Goal: Task Accomplishment & Management: Complete application form

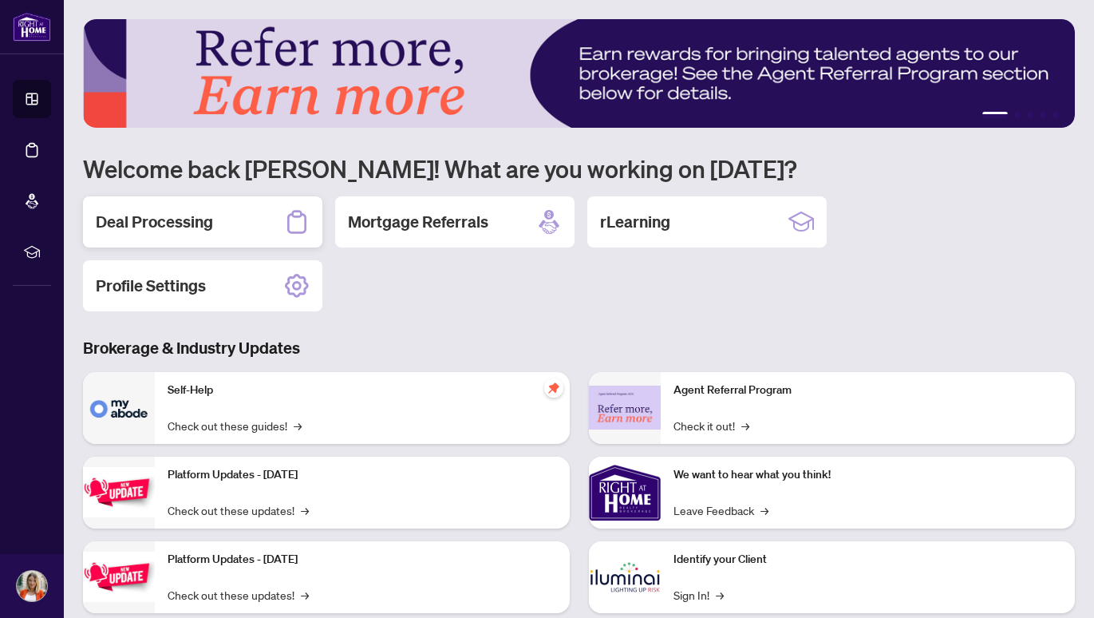
click at [225, 224] on div "Deal Processing" at bounding box center [202, 221] width 239 height 51
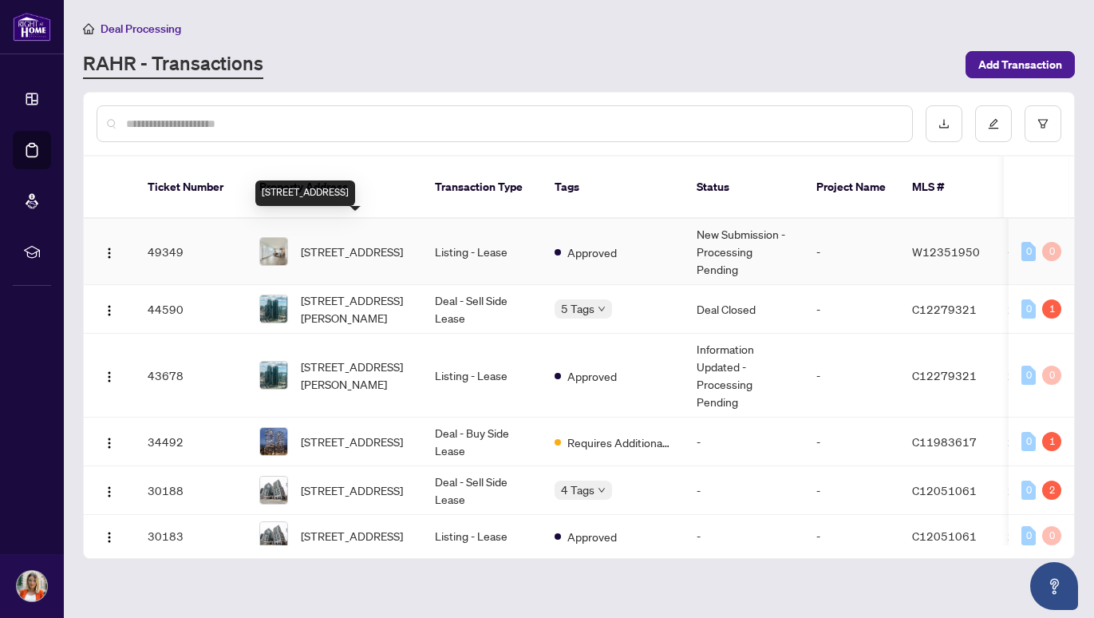
click at [350, 243] on span "[STREET_ADDRESS]" at bounding box center [352, 252] width 102 height 18
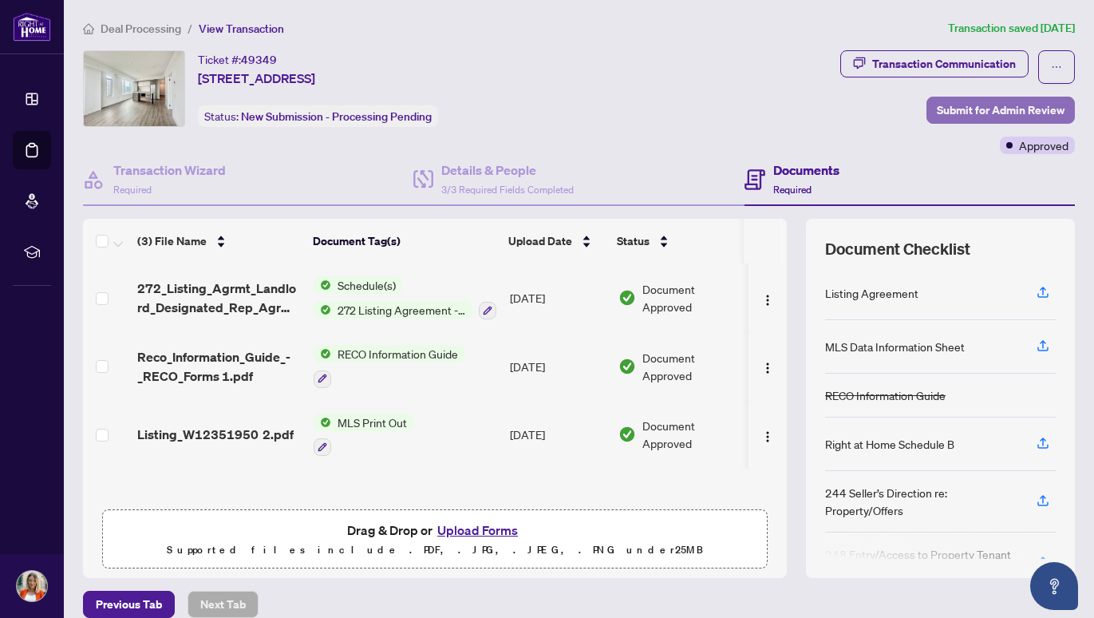
click at [1004, 109] on span "Submit for Admin Review" at bounding box center [1001, 110] width 128 height 26
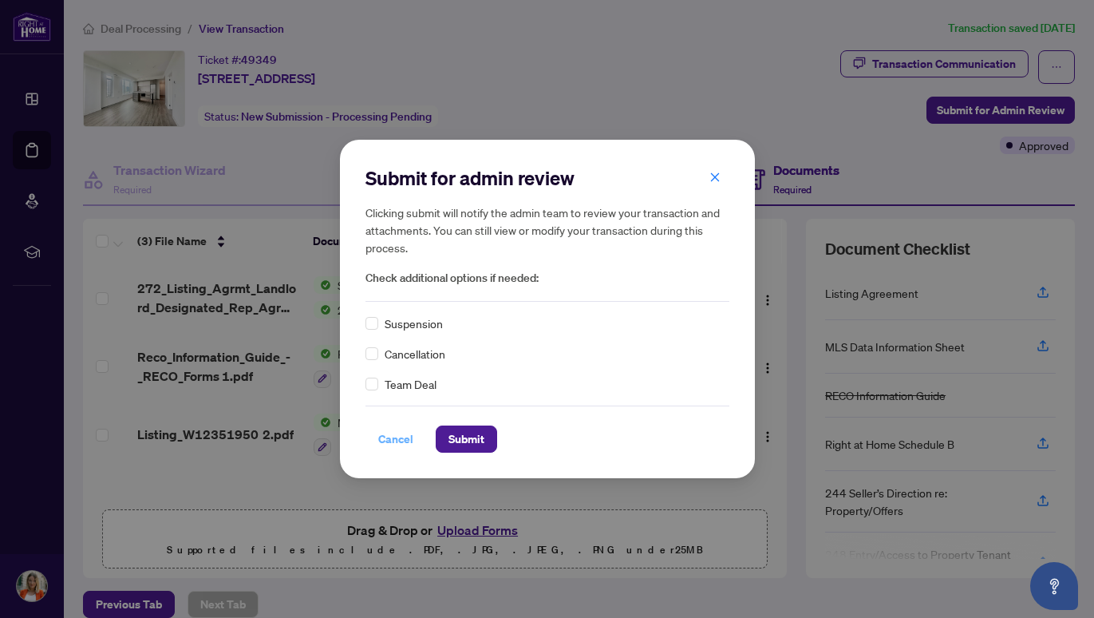
click at [396, 440] on span "Cancel" at bounding box center [395, 439] width 35 height 26
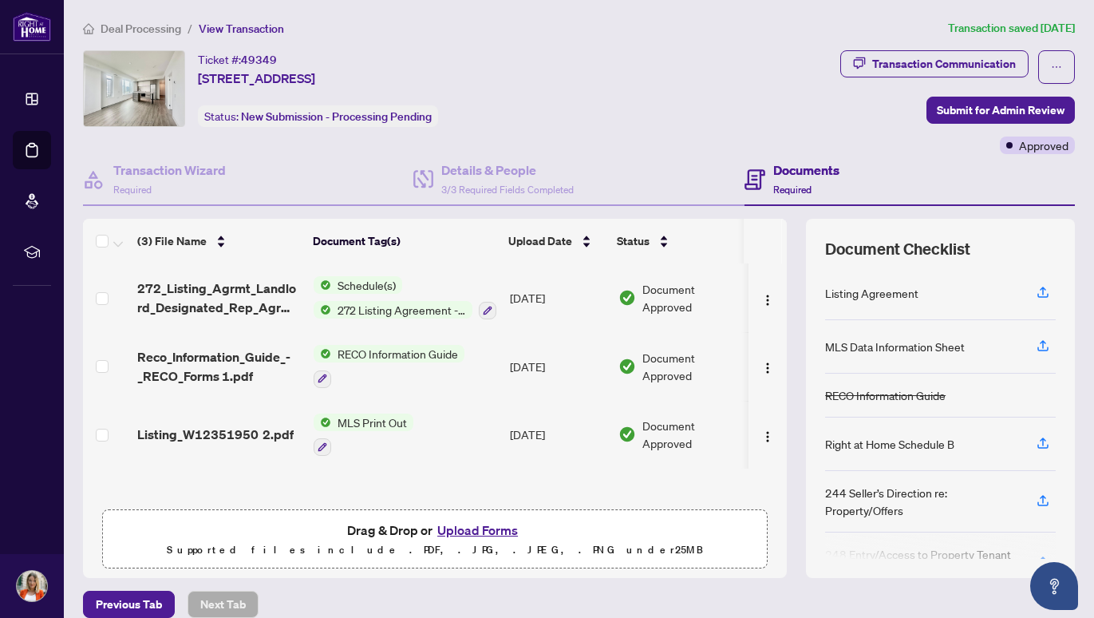
click at [480, 530] on button "Upload Forms" at bounding box center [477, 529] width 90 height 21
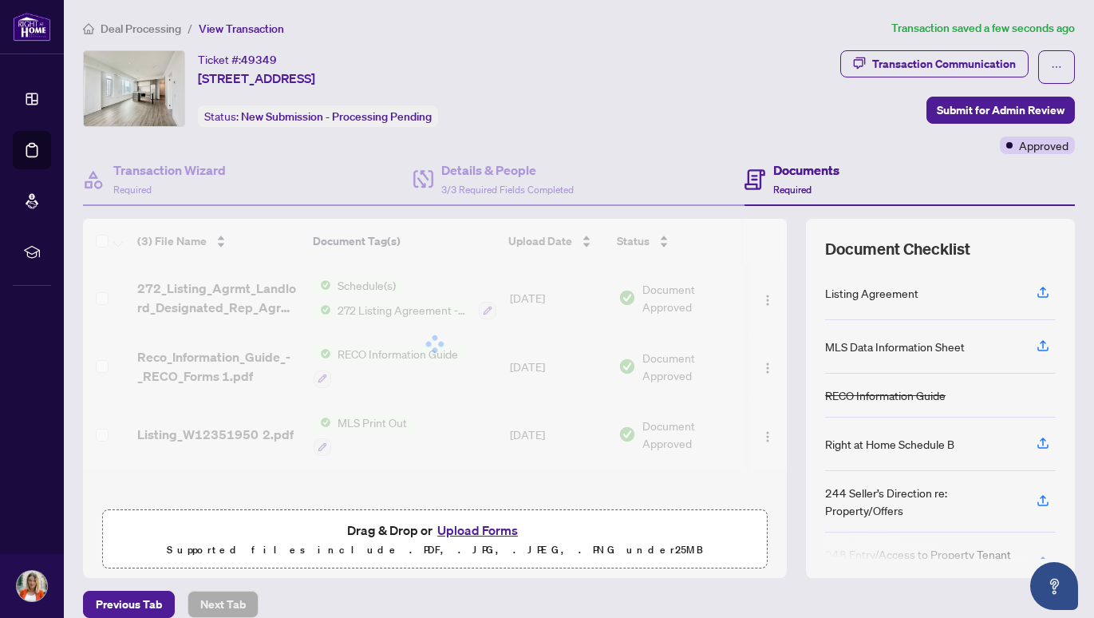
scroll to position [73, 0]
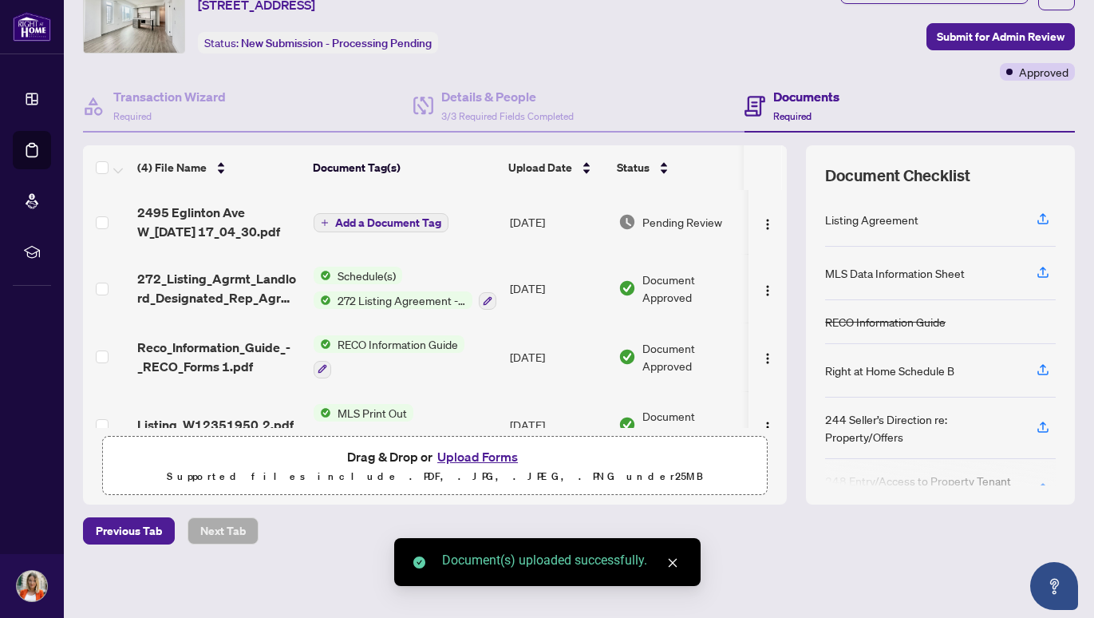
click at [425, 220] on span "Add a Document Tag" at bounding box center [388, 222] width 106 height 11
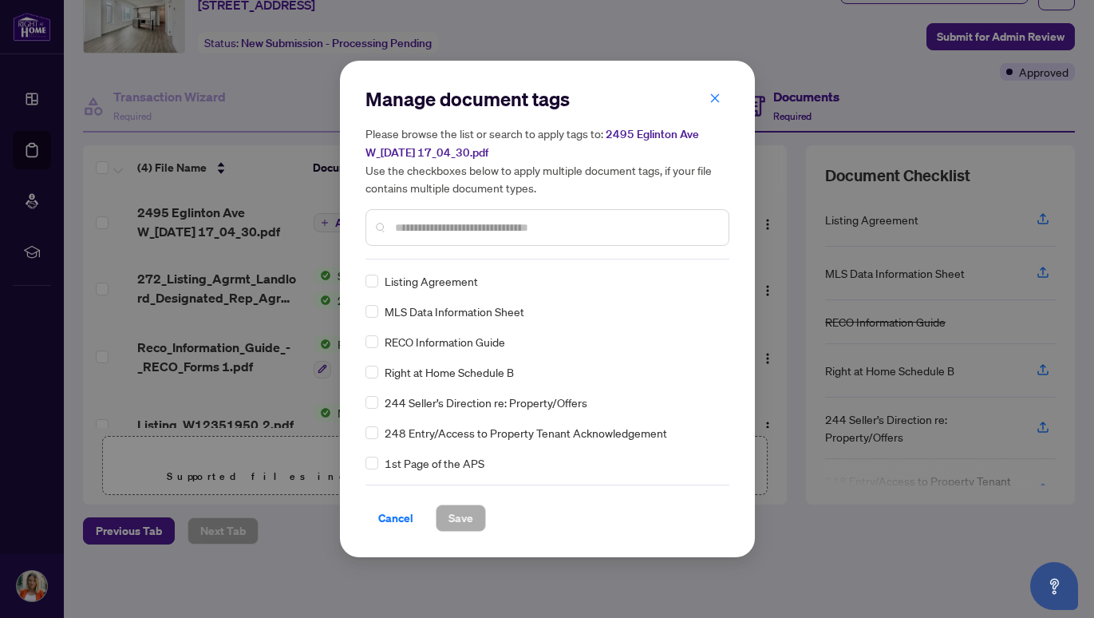
click at [453, 231] on input "text" at bounding box center [555, 228] width 321 height 18
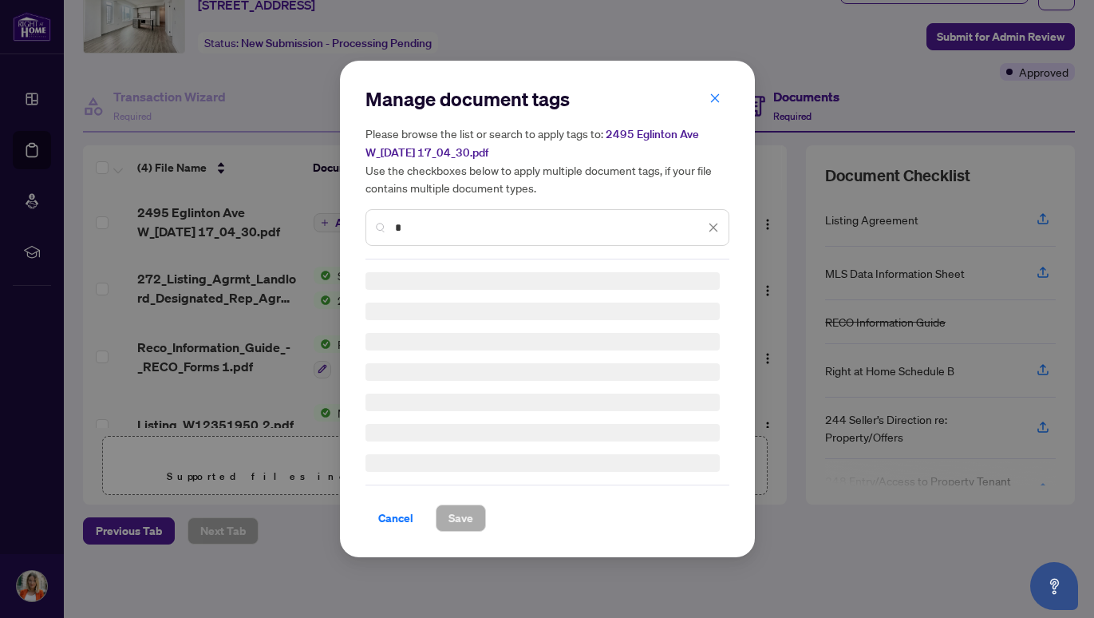
click at [452, 232] on input "*" at bounding box center [550, 228] width 310 height 18
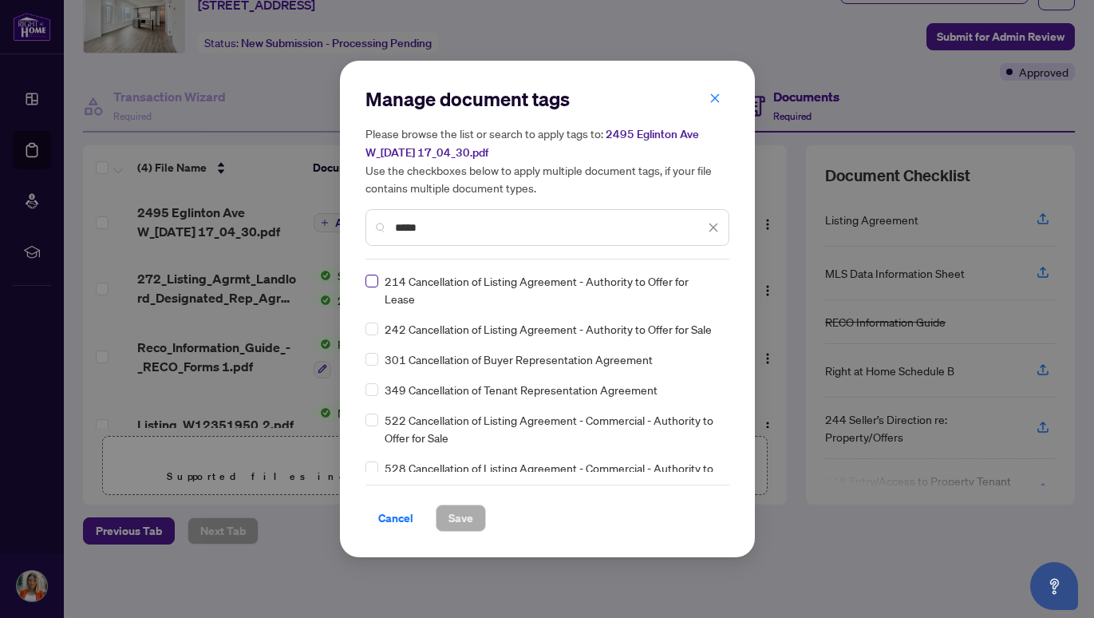
type input "*****"
click at [455, 518] on span "Save" at bounding box center [460, 518] width 25 height 26
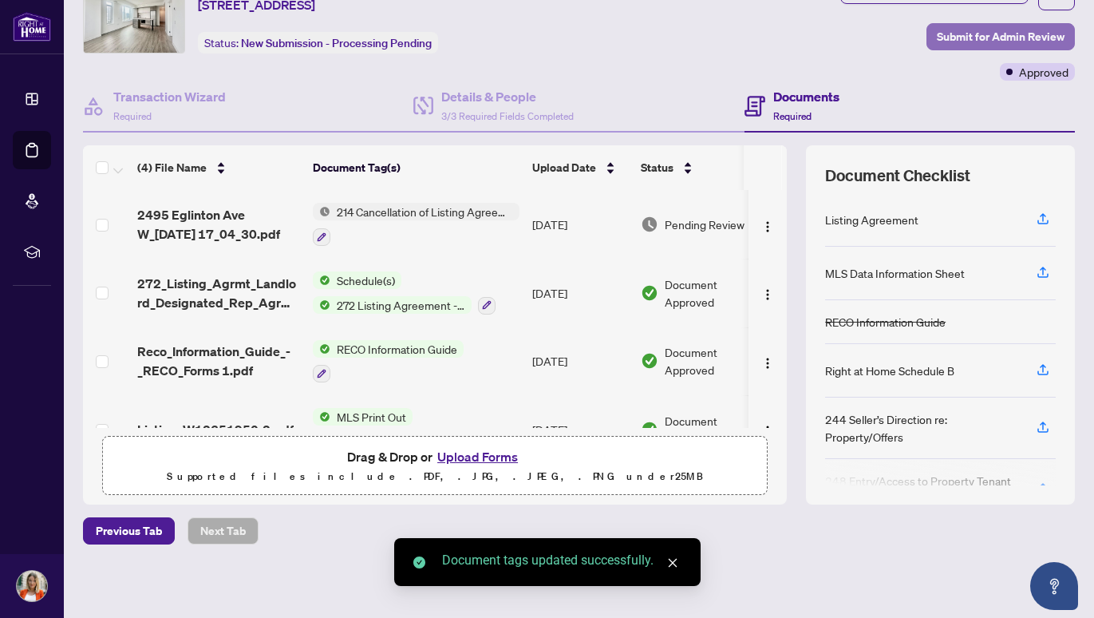
click at [954, 37] on span "Submit for Admin Review" at bounding box center [1001, 37] width 128 height 26
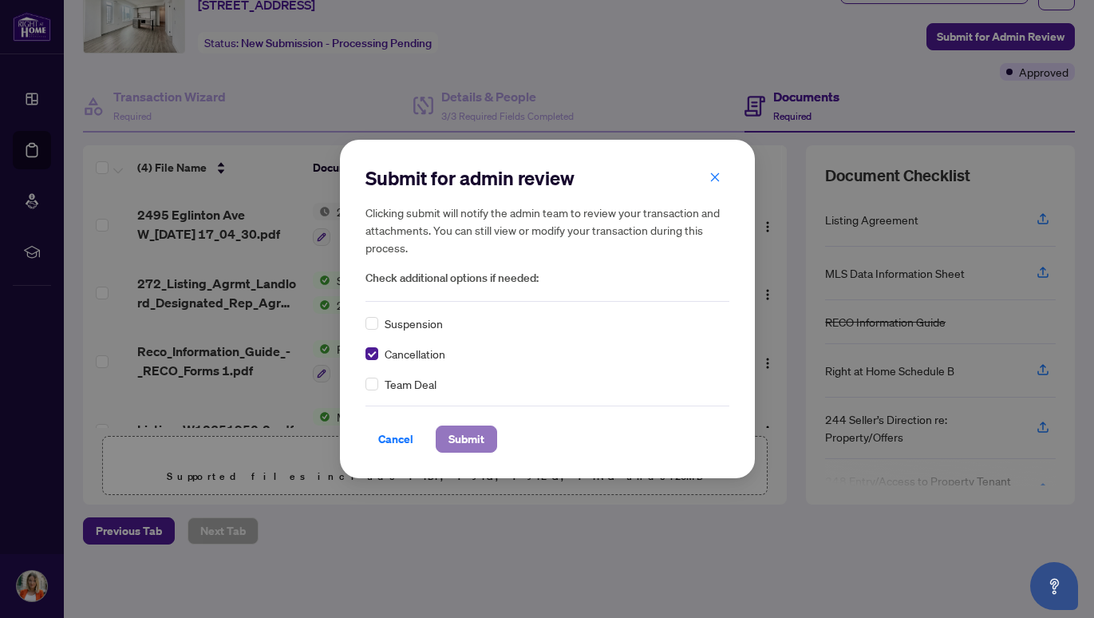
click at [461, 440] on span "Submit" at bounding box center [466, 439] width 36 height 26
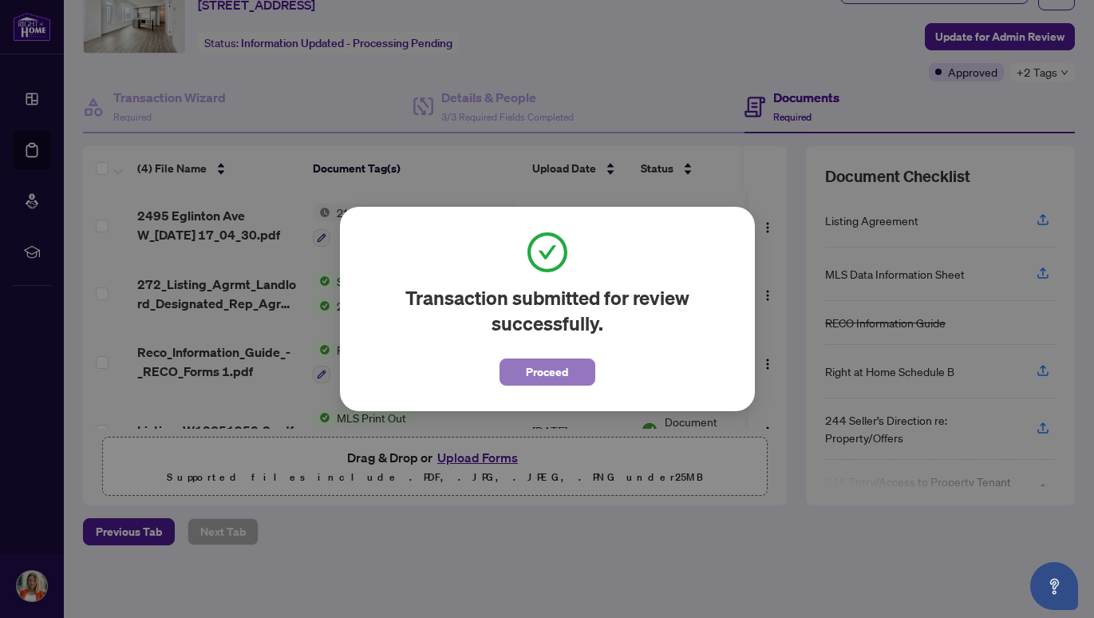
click at [543, 371] on span "Proceed" at bounding box center [547, 372] width 42 height 26
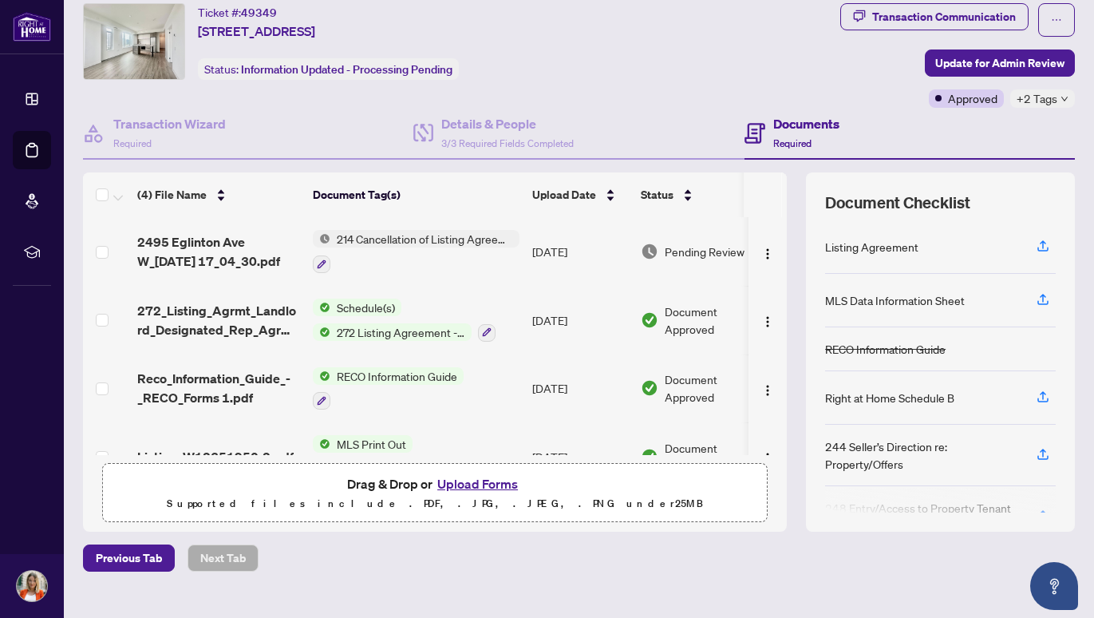
scroll to position [0, 0]
